Goal: Task Accomplishment & Management: Manage account settings

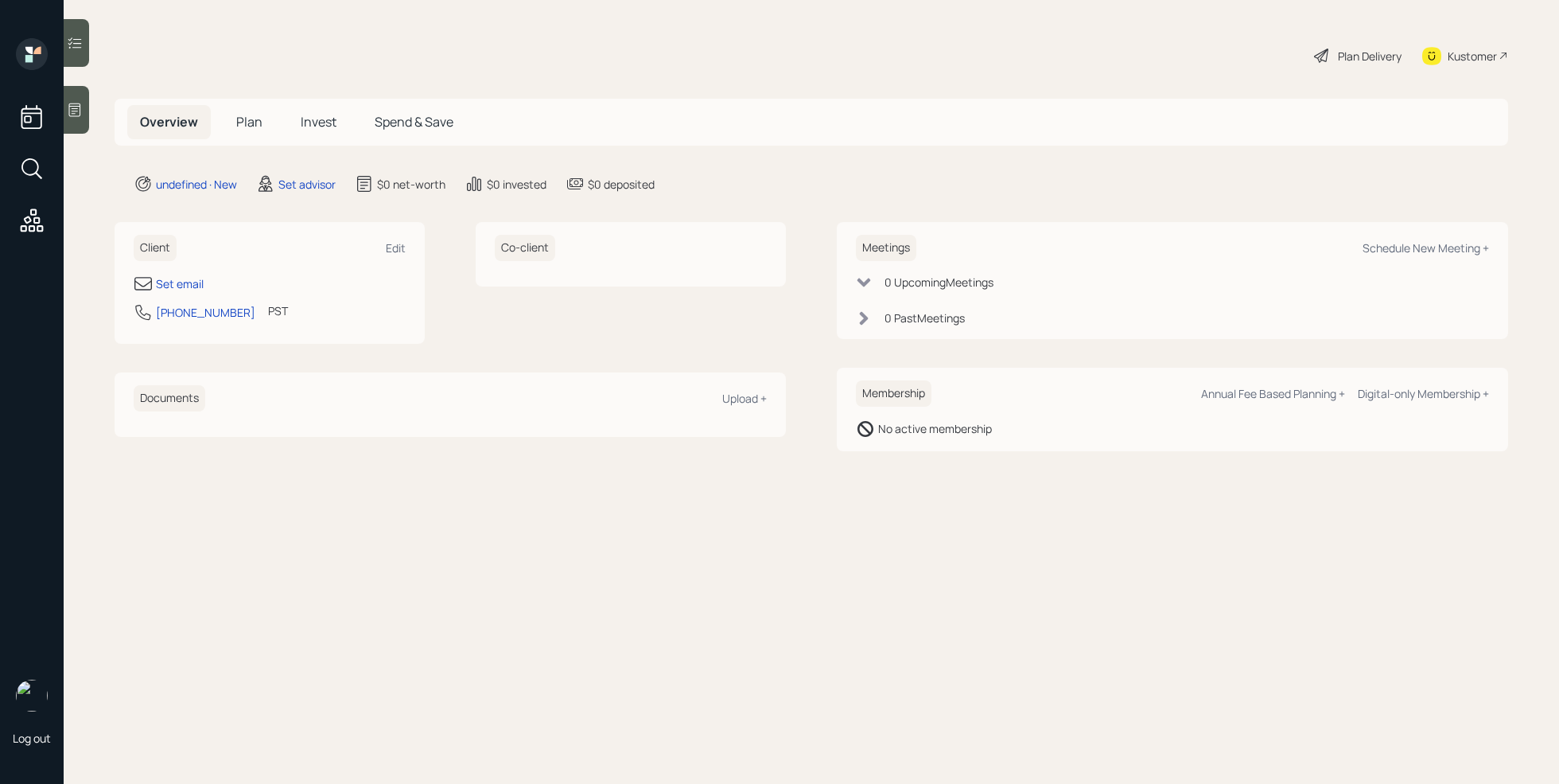
click at [56, 97] on div "Log out" at bounding box center [31, 392] width 64 height 784
click at [84, 105] on div at bounding box center [77, 110] width 26 height 48
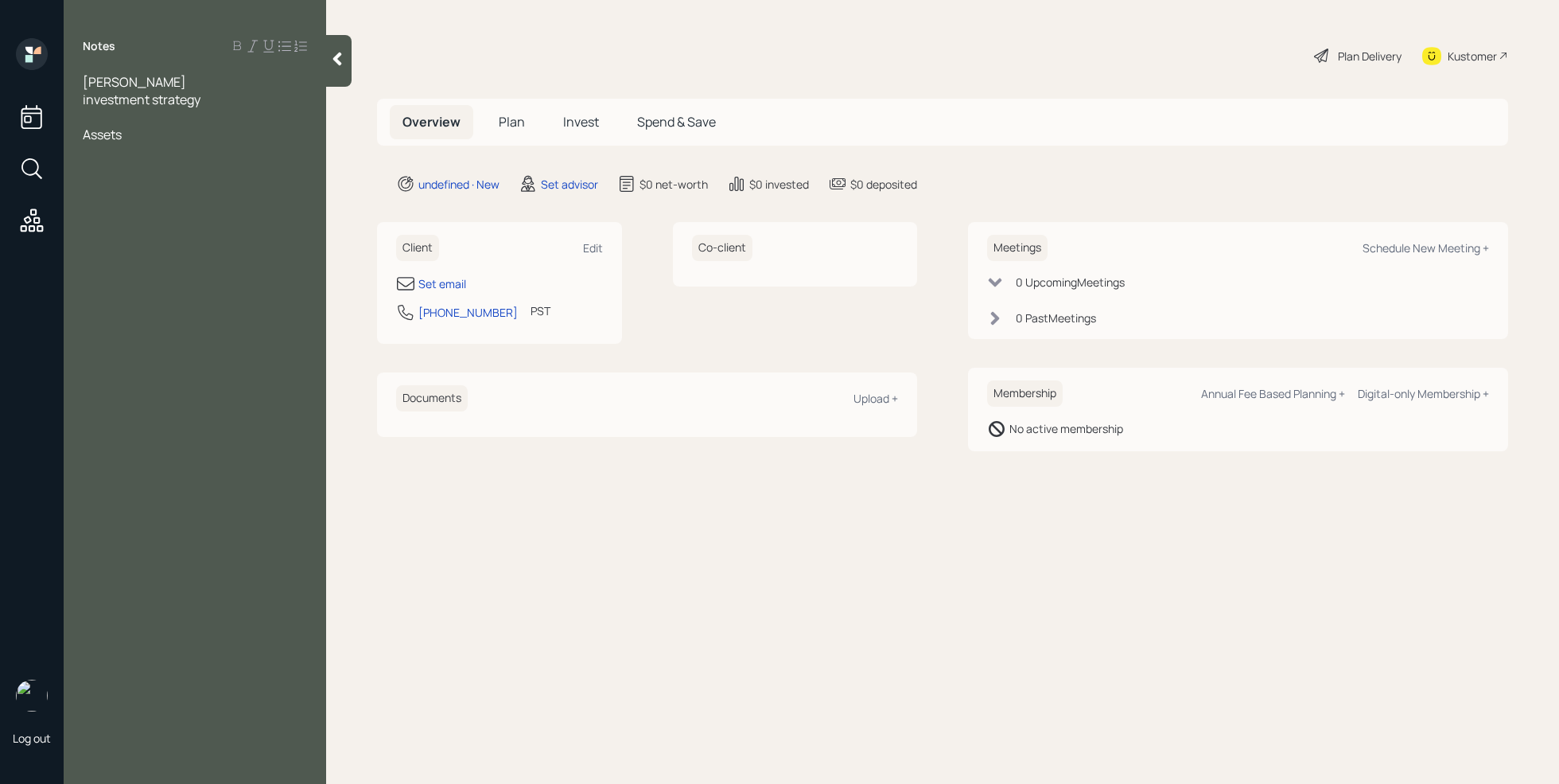
click at [146, 116] on div at bounding box center [194, 117] width 224 height 18
click at [150, 128] on div "Assets" at bounding box center [194, 134] width 224 height 18
click at [209, 123] on div "a financial review" at bounding box center [194, 117] width 224 height 18
click at [197, 82] on div "[PERSON_NAME]" at bounding box center [194, 81] width 224 height 18
click at [210, 119] on div "a financial review" at bounding box center [194, 117] width 224 height 18
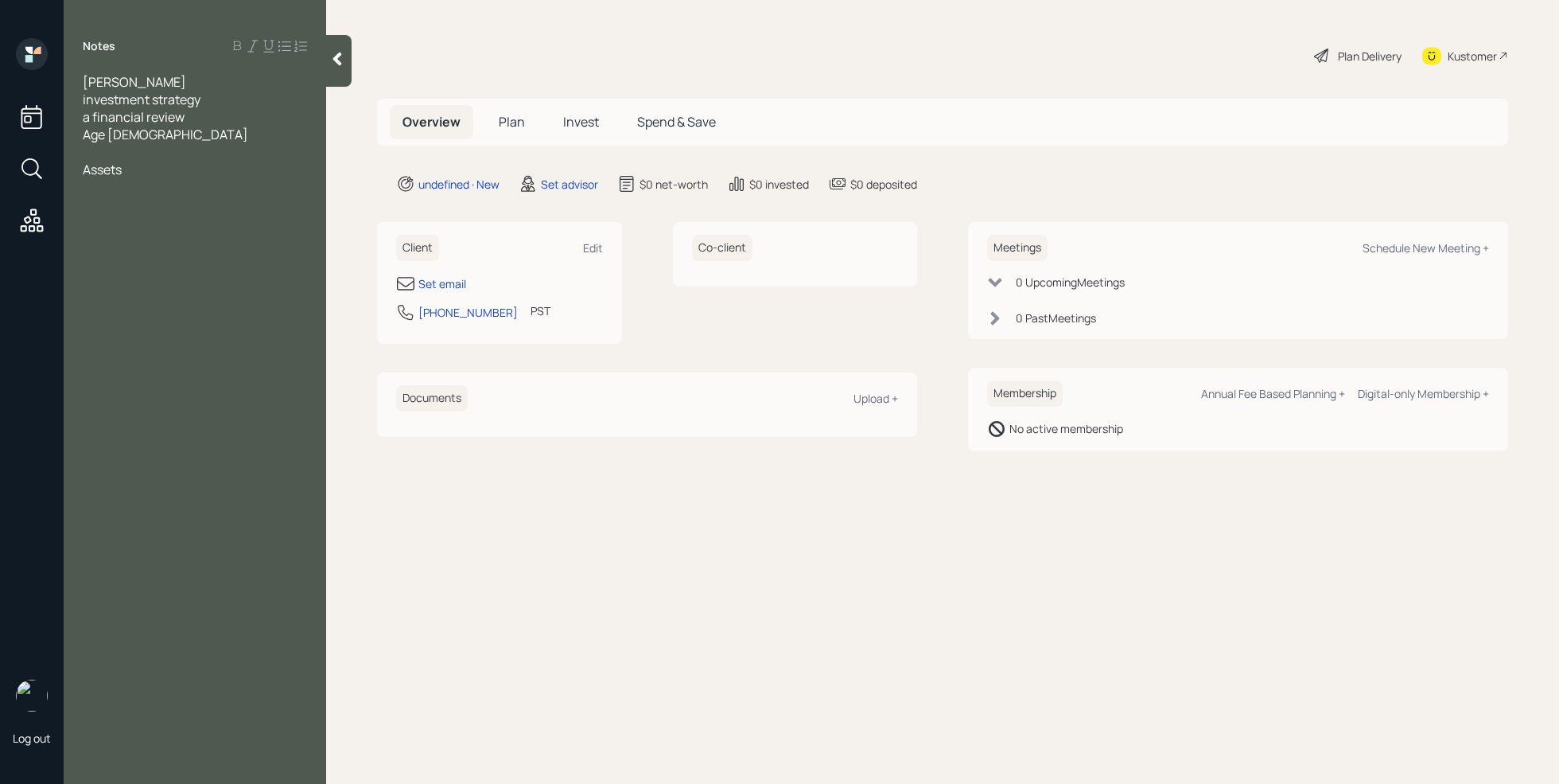
click at [178, 170] on div "Assets" at bounding box center [194, 169] width 224 height 18
click at [128, 159] on div at bounding box center [194, 152] width 224 height 18
drag, startPoint x: 194, startPoint y: 150, endPoint x: 79, endPoint y: 150, distance: 115.0
click at [79, 150] on div "[PERSON_NAME] investment strategy a financial review Age [DEMOGRAPHIC_DATA] set…" at bounding box center [195, 134] width 263 height 122
click at [206, 603] on div "Notes [PERSON_NAME] investment strategy a financial review Age [DEMOGRAPHIC_DAT…" at bounding box center [195, 401] width 263 height 727
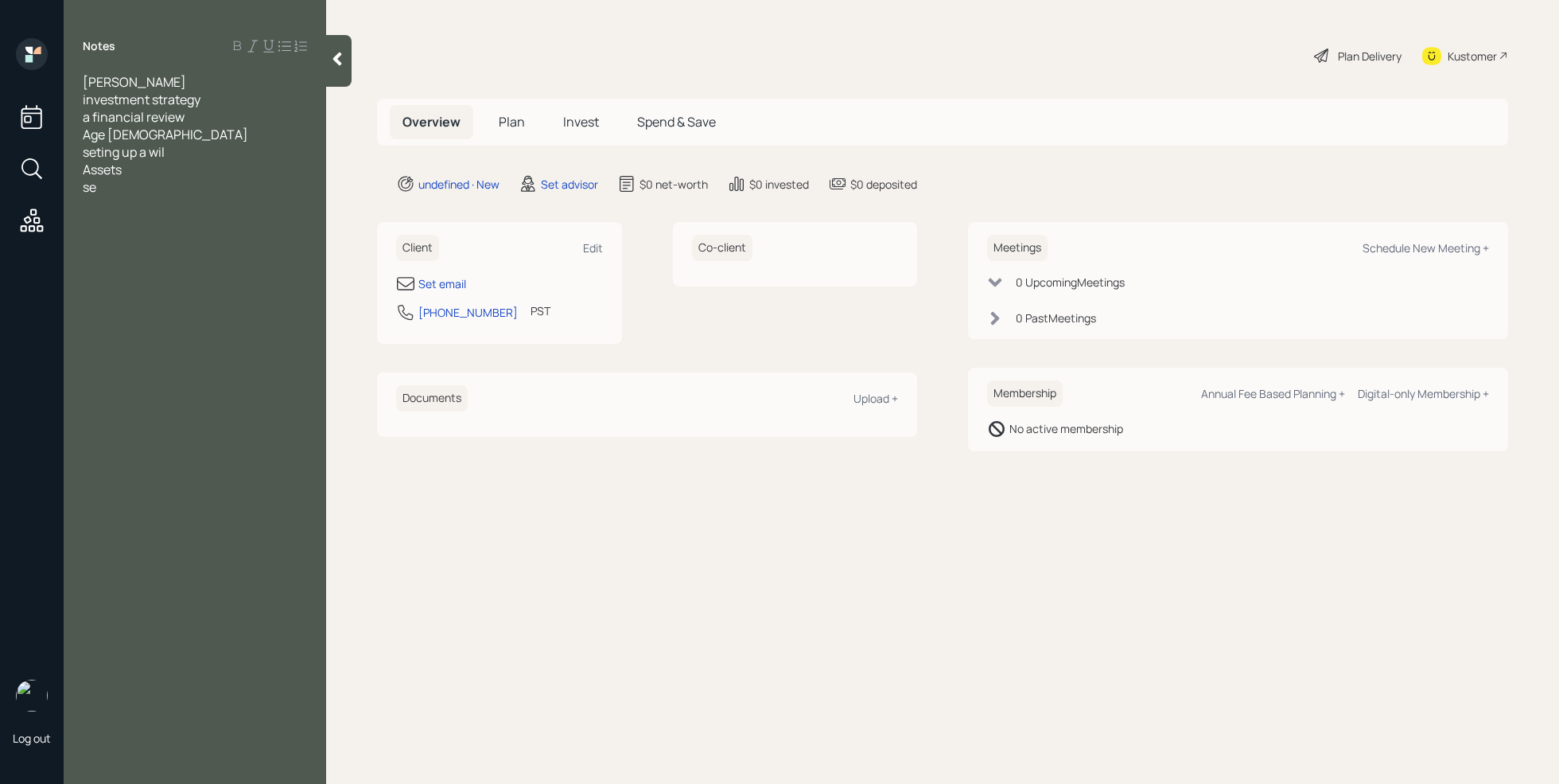
click at [132, 190] on div "se" at bounding box center [194, 187] width 224 height 18
click at [192, 146] on div "seting up a wil" at bounding box center [194, 152] width 224 height 18
click at [137, 190] on div "se" at bounding box center [194, 187] width 224 height 18
click at [256, 218] on div at bounding box center [194, 221] width 224 height 18
click at [252, 208] on div "401k (current employer)" at bounding box center [194, 204] width 224 height 18
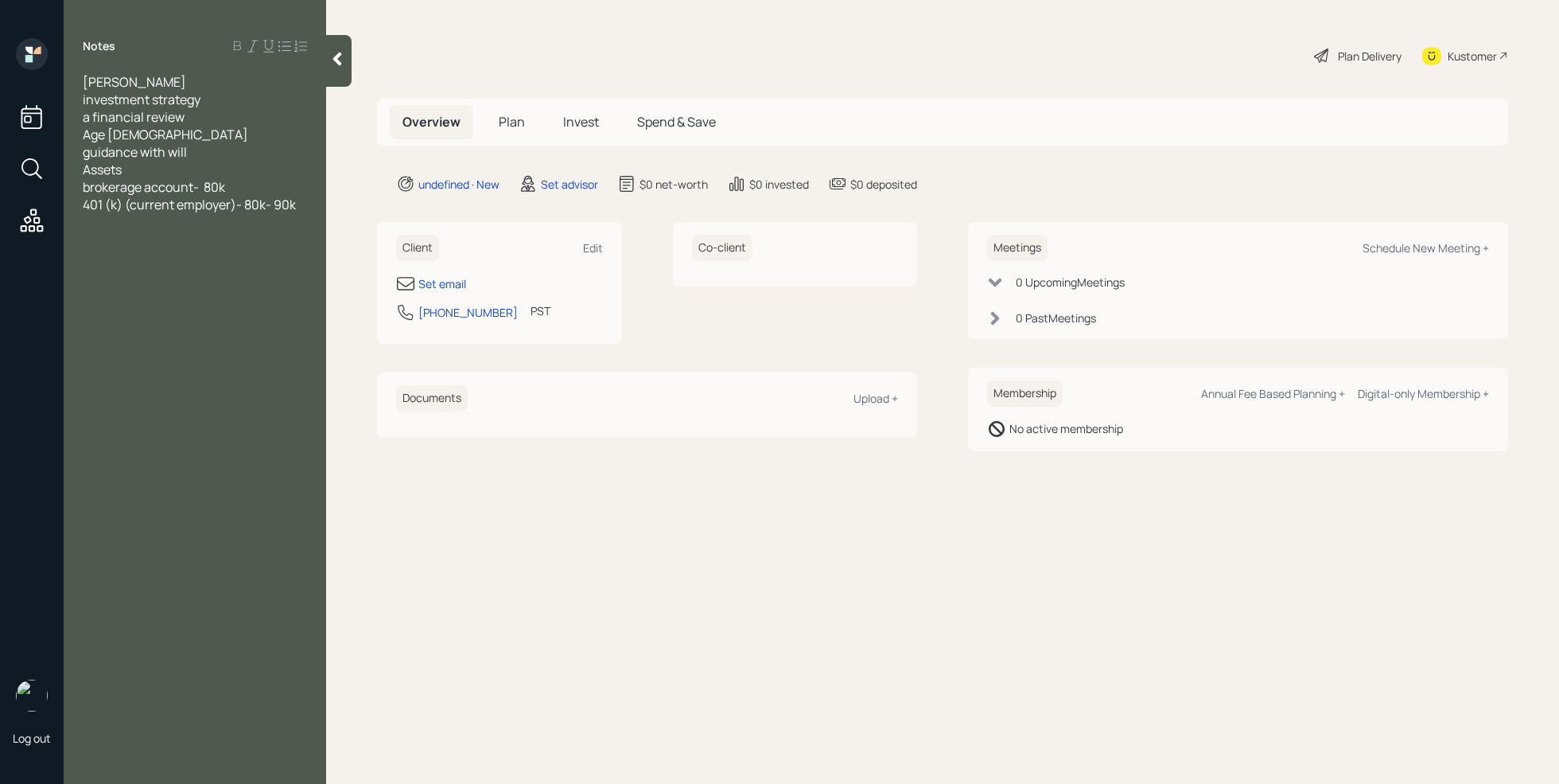
click at [310, 205] on div "[PERSON_NAME] investment strategy a financial review Age [DEMOGRAPHIC_DATA] gui…" at bounding box center [195, 152] width 263 height 157
click at [299, 201] on div "401 (k) (current employer)- 80k- 90k" at bounding box center [194, 204] width 224 height 18
click at [303, 237] on div "401k - old employer, less than 5k" at bounding box center [194, 239] width 224 height 18
click at [231, 292] on div at bounding box center [194, 292] width 224 height 18
click at [129, 291] on div at bounding box center [194, 292] width 224 height 18
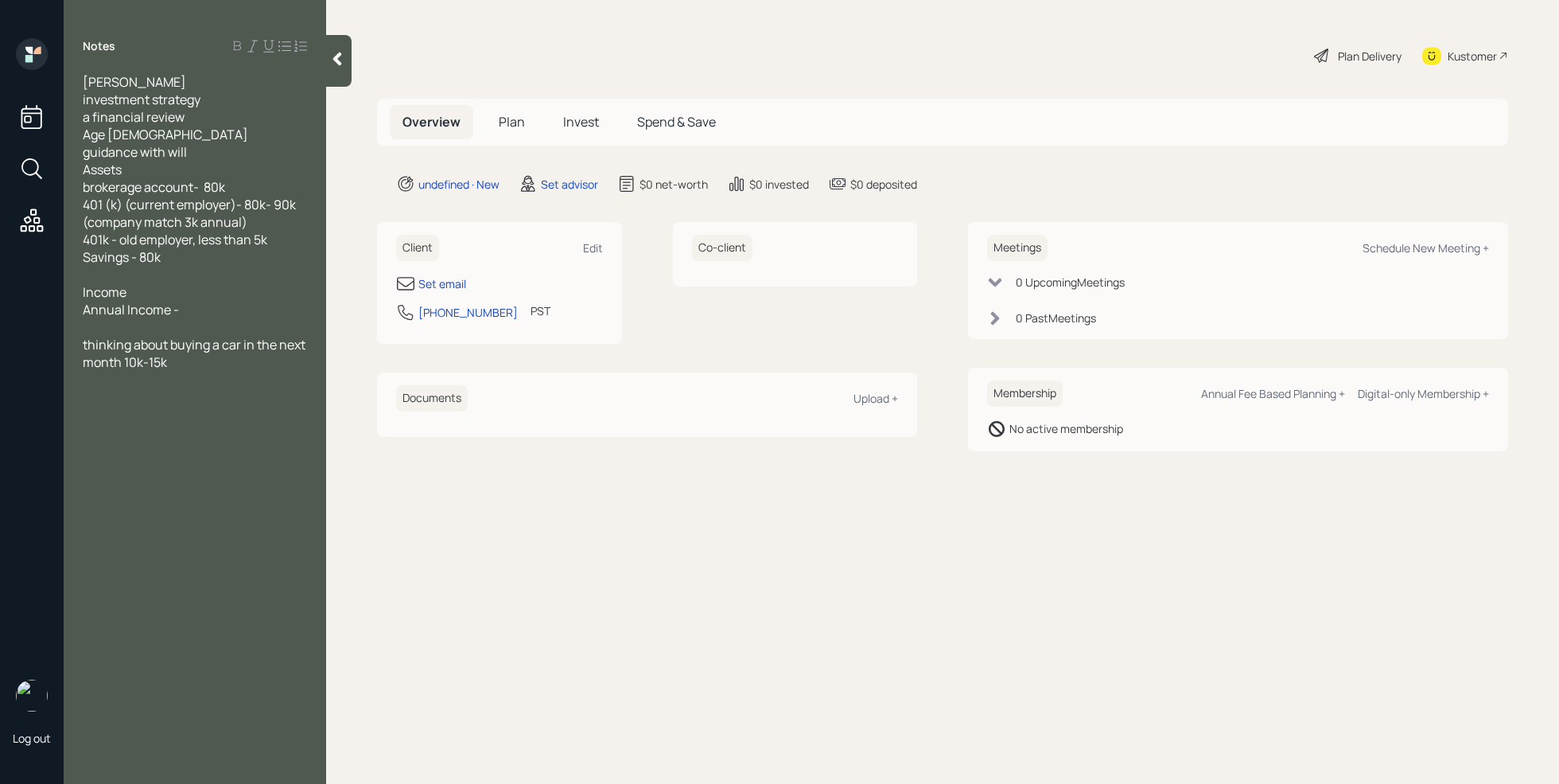
click at [237, 308] on div "Annual Income -" at bounding box center [194, 309] width 224 height 18
click at [232, 455] on div "Notes [PERSON_NAME] investment strategy a financial review Age [DEMOGRAPHIC_DAT…" at bounding box center [195, 401] width 263 height 727
click at [204, 156] on div "guidance with will" at bounding box center [194, 152] width 224 height 18
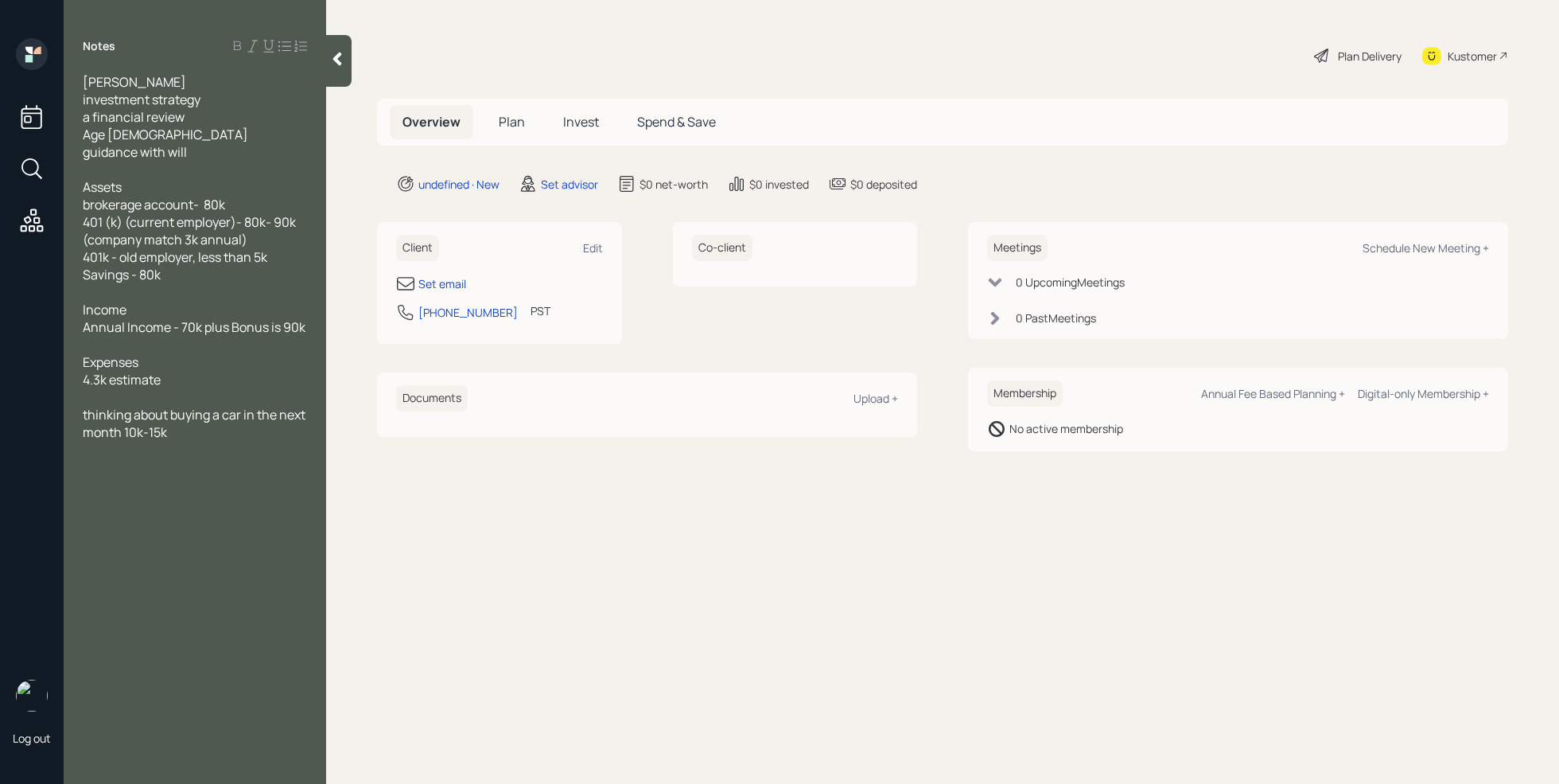
click at [196, 433] on div "thinking about buying a car in the next month 10k-15k" at bounding box center [194, 423] width 224 height 35
click at [454, 286] on div "Set email" at bounding box center [443, 283] width 48 height 17
select select "America/Los_Angeles"
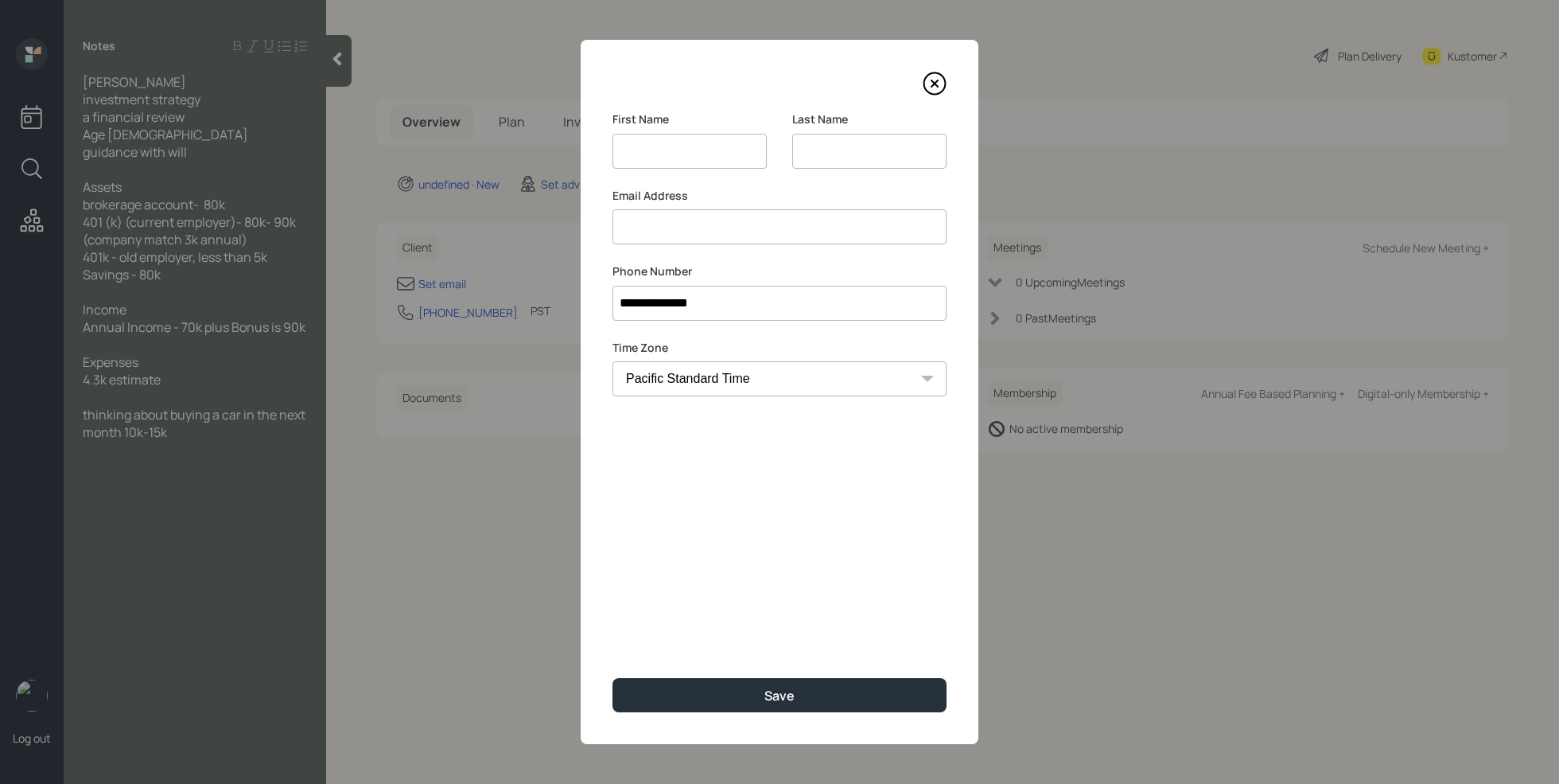
click at [658, 230] on div "Email Address" at bounding box center [780, 217] width 334 height 57
click at [937, 85] on icon at bounding box center [934, 83] width 6 height 6
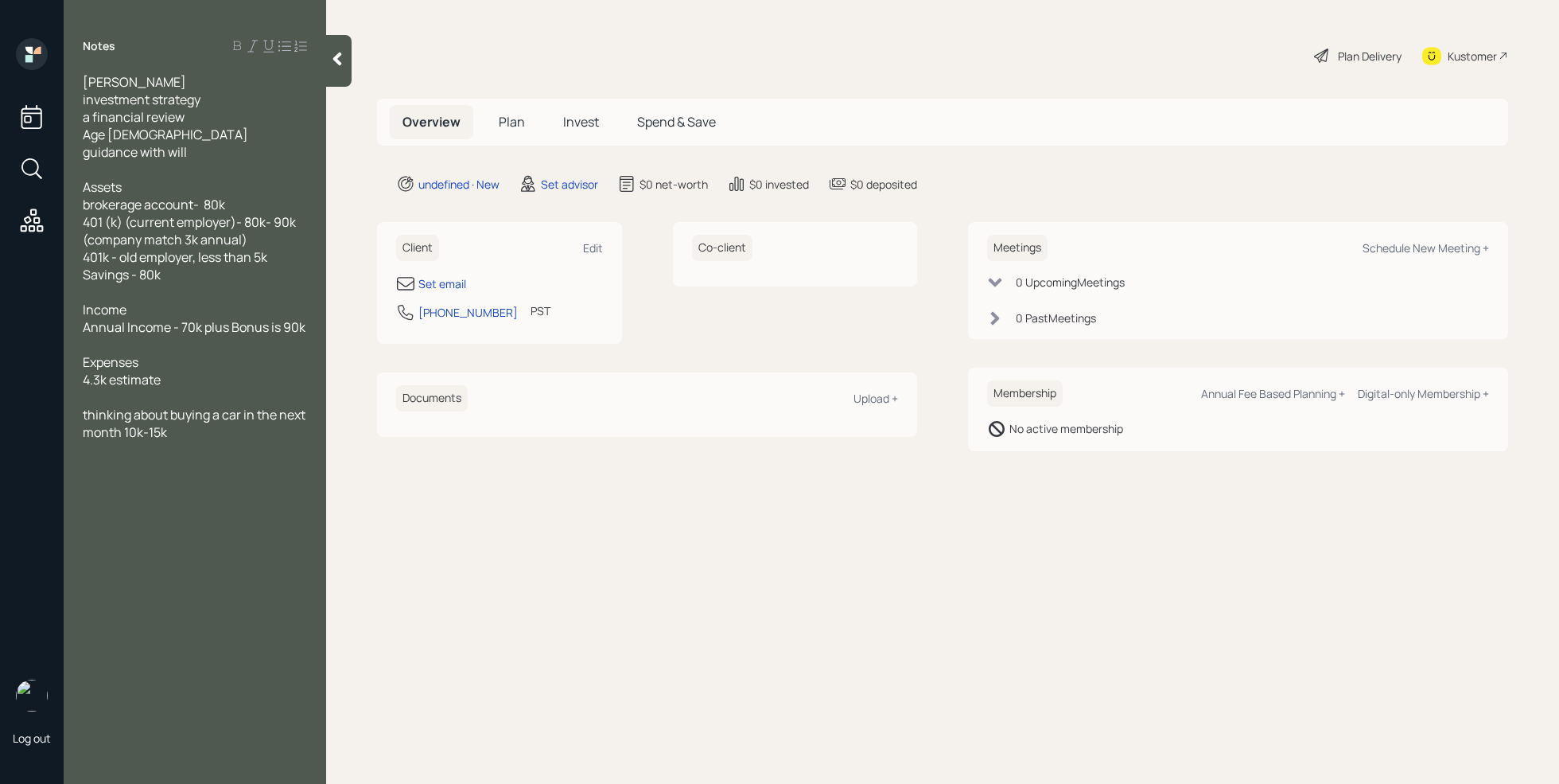
click at [177, 487] on div "Notes [PERSON_NAME] investment strategy a financial review Age [DEMOGRAPHIC_DAT…" at bounding box center [195, 401] width 263 height 727
click at [201, 439] on div "[PERSON_NAME] investment strategy a financial review Age [DEMOGRAPHIC_DATA] gui…" at bounding box center [194, 266] width 224 height 385
click at [144, 466] on span "wants to ivest ethically" at bounding box center [149, 467] width 133 height 18
click at [142, 465] on span "wants to ivest ethically" at bounding box center [149, 467] width 133 height 18
click at [248, 476] on div at bounding box center [194, 484] width 224 height 18
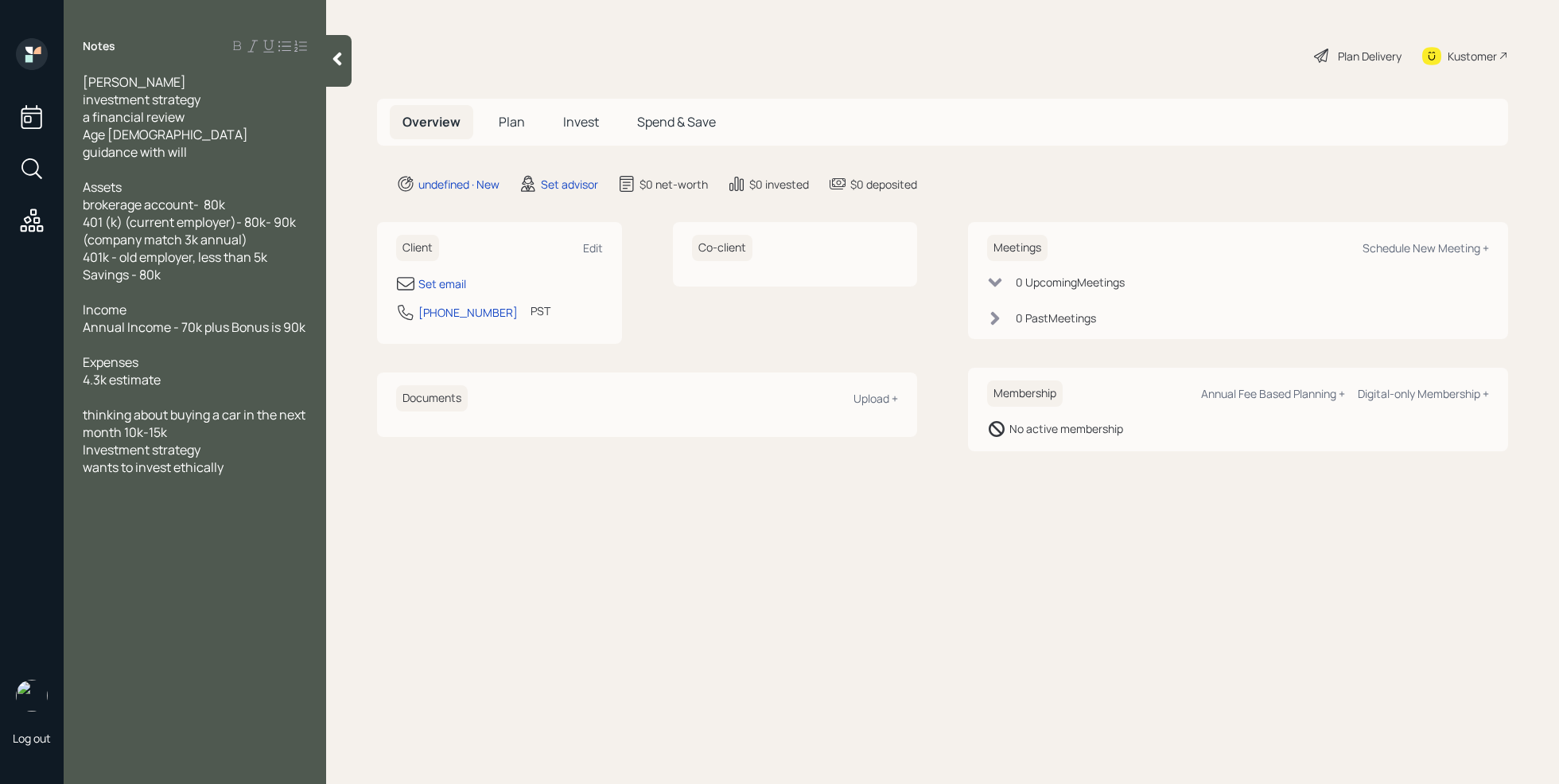
click at [250, 467] on div "wants to invest ethically" at bounding box center [194, 467] width 224 height 18
click at [441, 280] on div "Set email" at bounding box center [443, 283] width 48 height 17
select select "America/Los_Angeles"
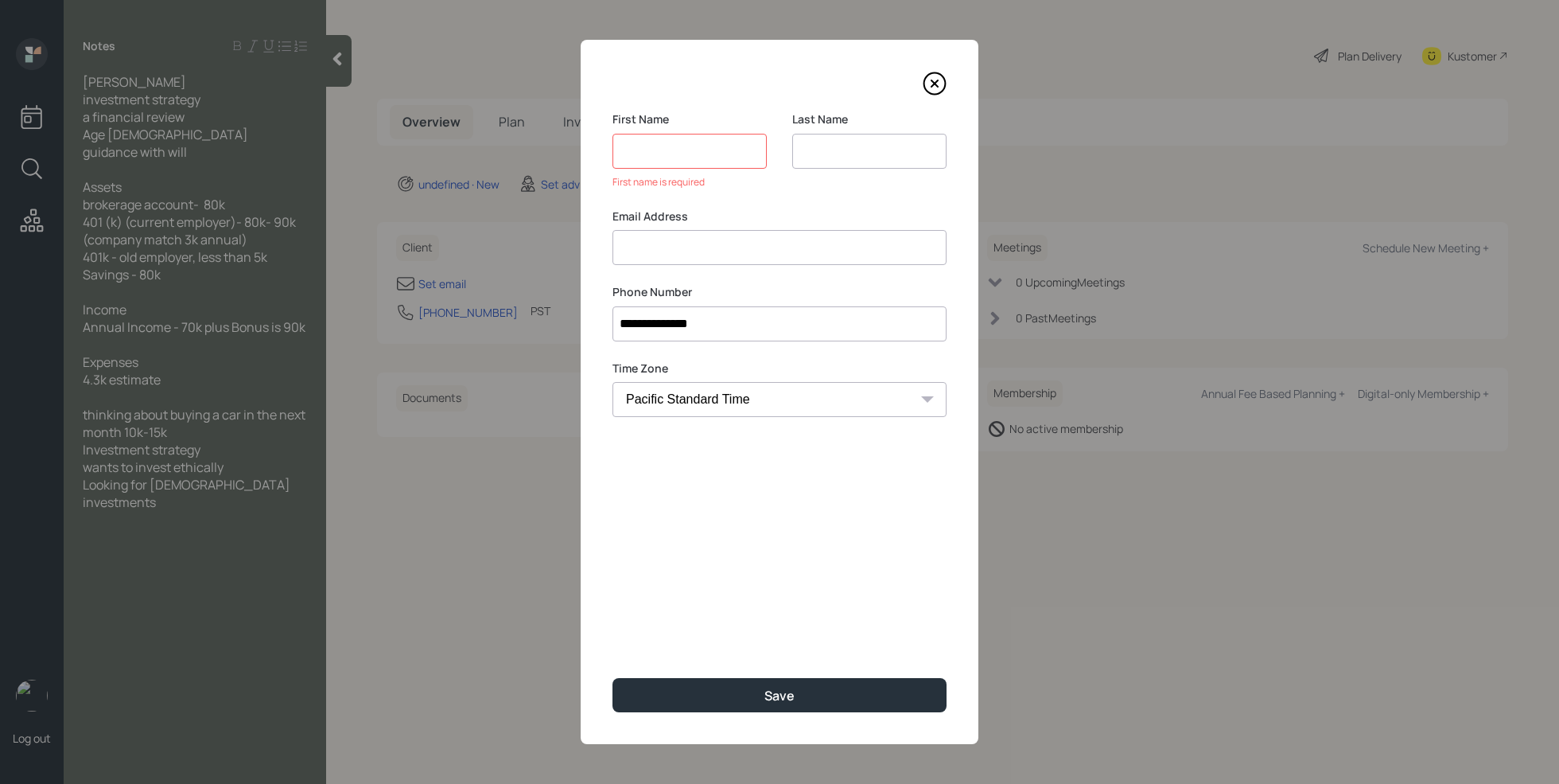
click at [644, 221] on div "Email Address" at bounding box center [780, 237] width 334 height 57
type input "[EMAIL_ADDRESS][DOMAIN_NAME]"
click at [710, 149] on input at bounding box center [690, 151] width 155 height 35
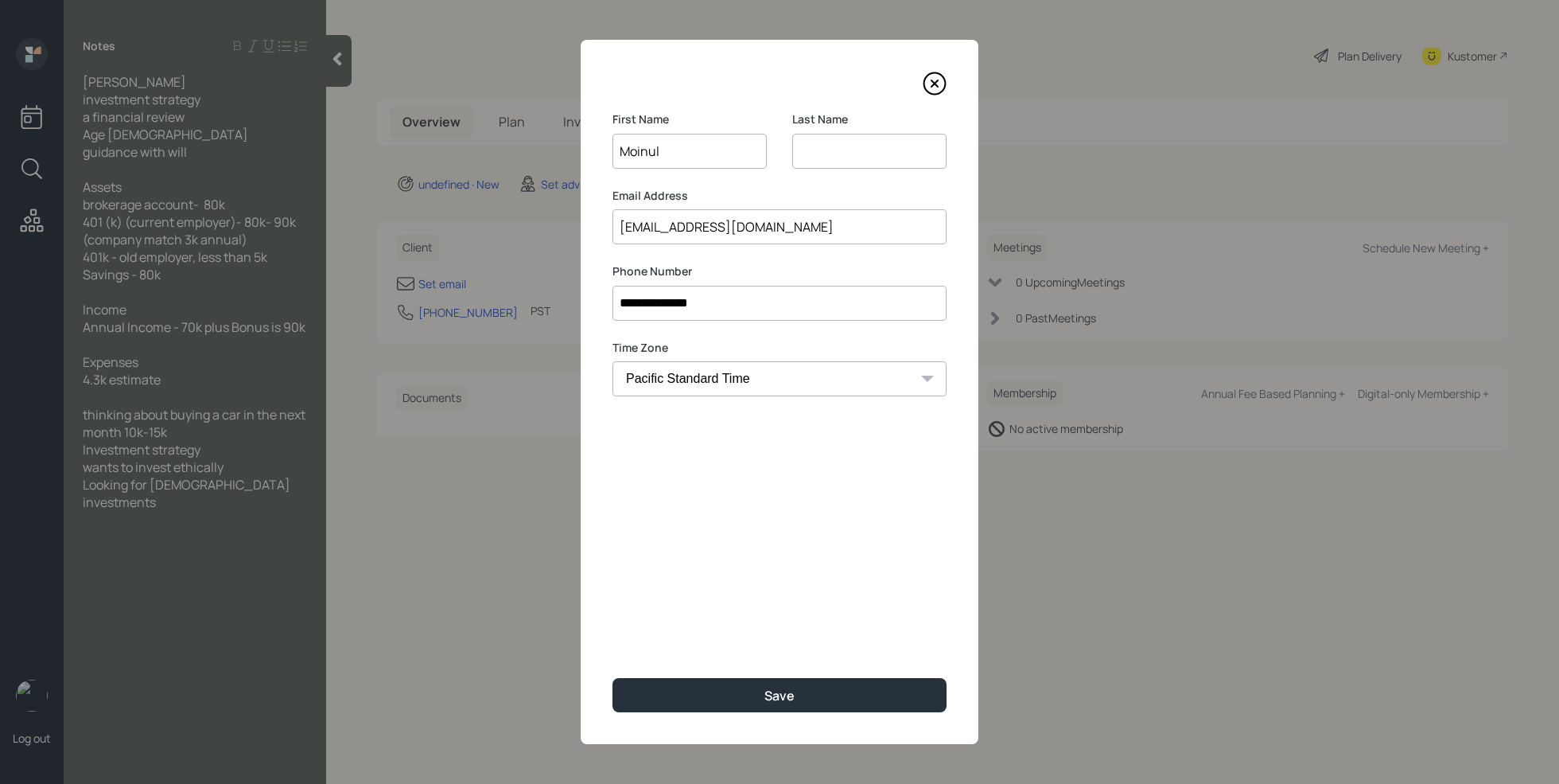
type input "Moinul"
click at [843, 147] on input at bounding box center [869, 151] width 155 height 35
type input "hussain"
click at [779, 688] on div "Save" at bounding box center [780, 695] width 31 height 18
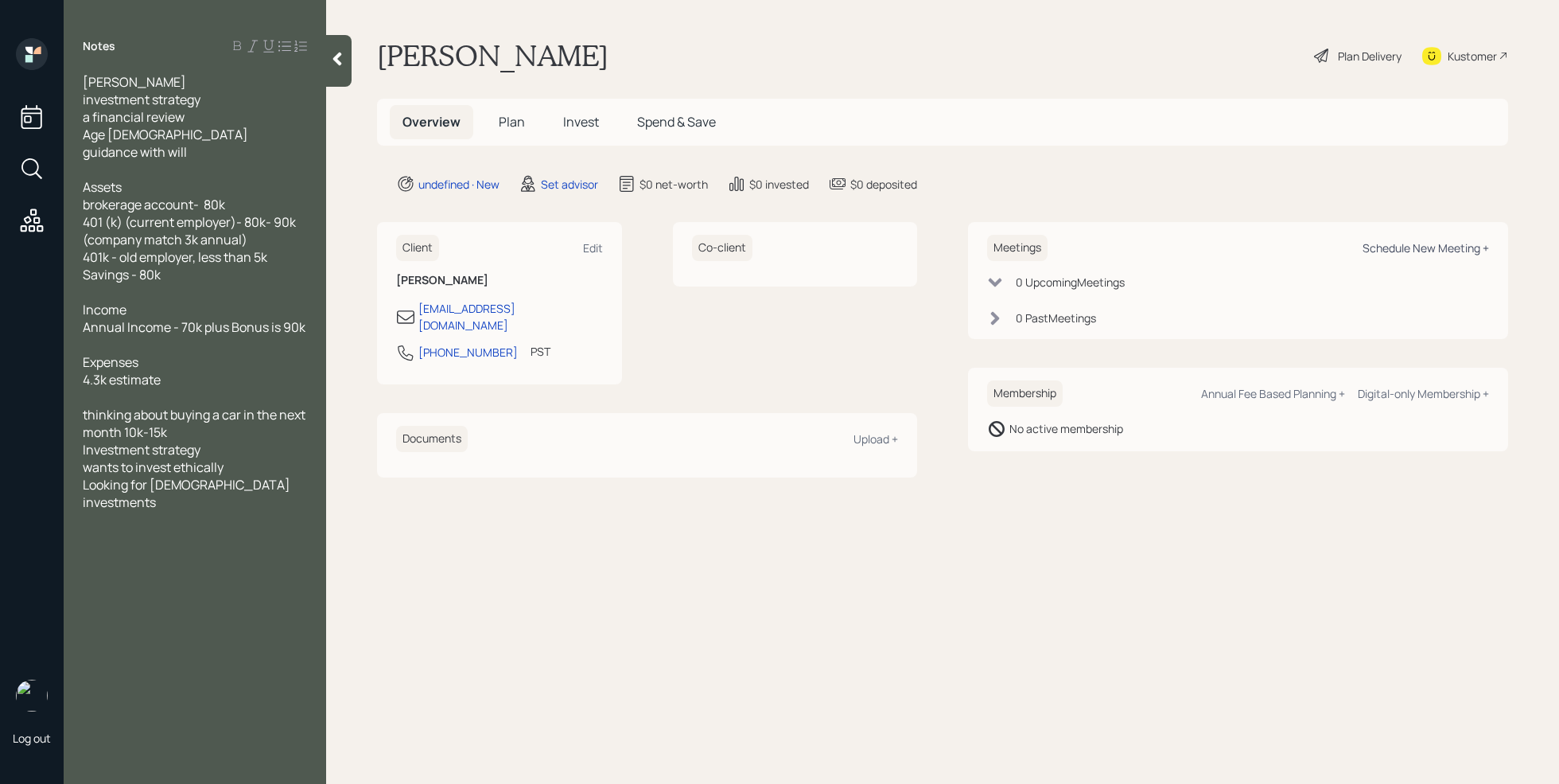
click at [1437, 252] on div "Schedule New Meeting +" at bounding box center [1426, 248] width 127 height 15
select select "round-[PERSON_NAME]"
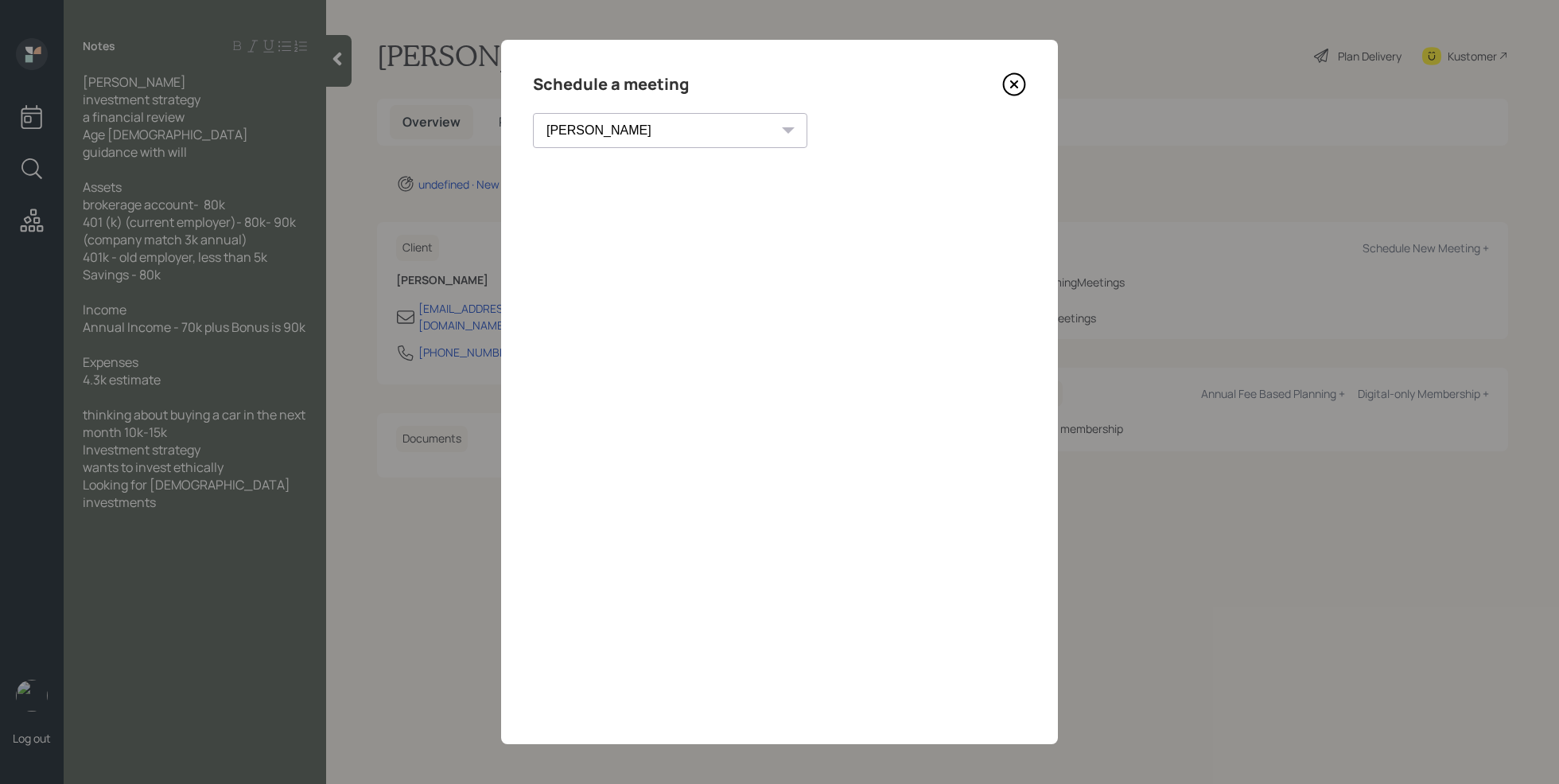
click at [1014, 82] on icon at bounding box center [1014, 84] width 6 height 6
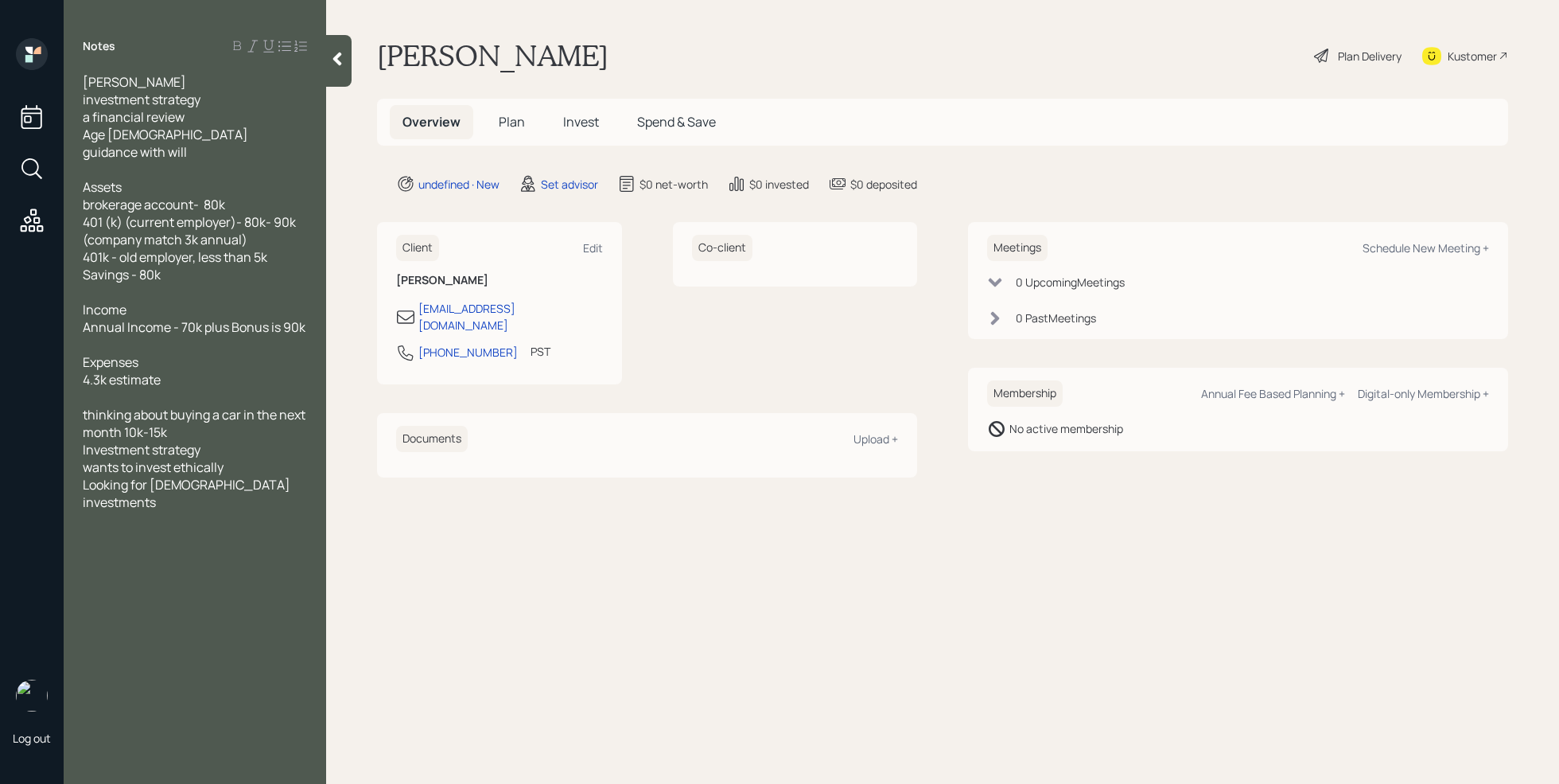
click at [339, 64] on icon at bounding box center [337, 59] width 8 height 14
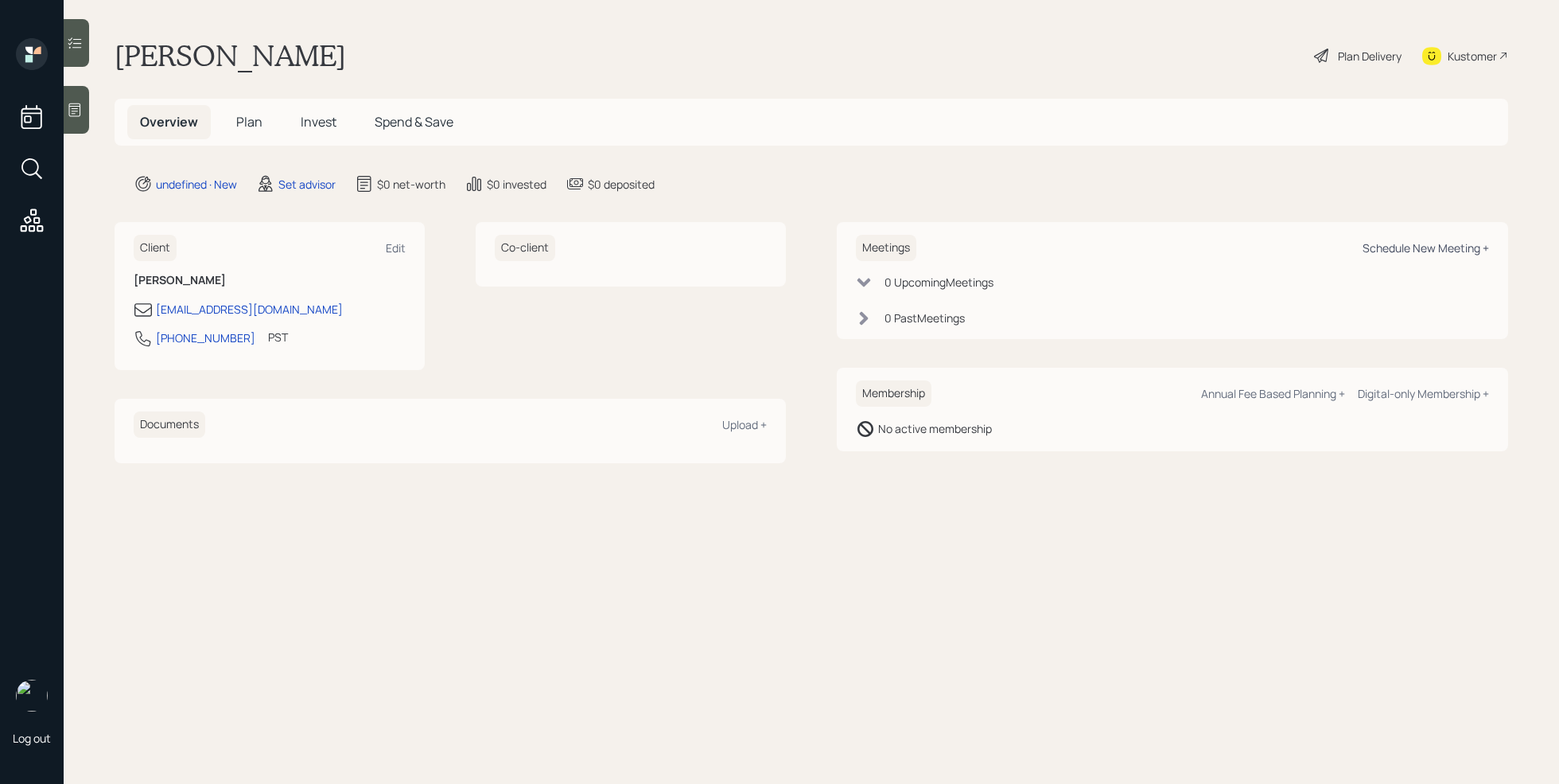
click at [1389, 249] on div "Schedule New Meeting +" at bounding box center [1426, 248] width 127 height 15
select select "round-[PERSON_NAME]"
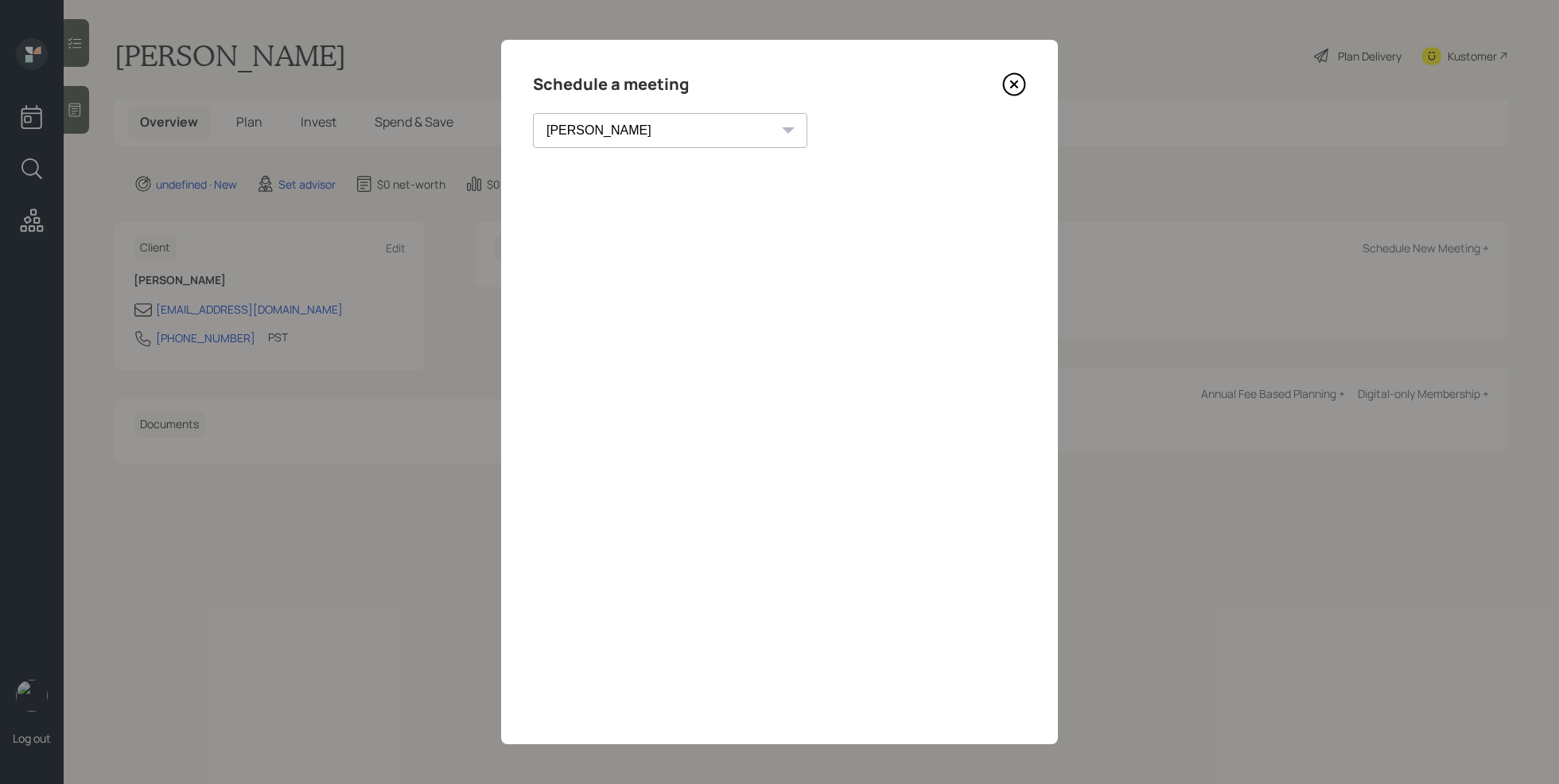
drag, startPoint x: 1124, startPoint y: 560, endPoint x: 1121, endPoint y: 552, distance: 8.5
